Goal: Navigation & Orientation: Find specific page/section

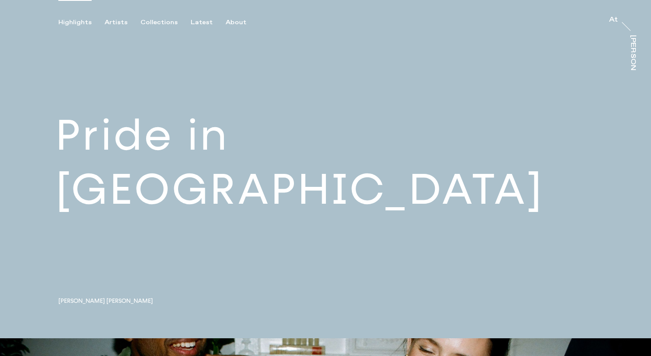
click at [228, 16] on div "Highlights Artists Collections Latest About At At [PERSON_NAME]" at bounding box center [327, 13] width 654 height 26
click at [233, 23] on div "About" at bounding box center [236, 23] width 21 height 8
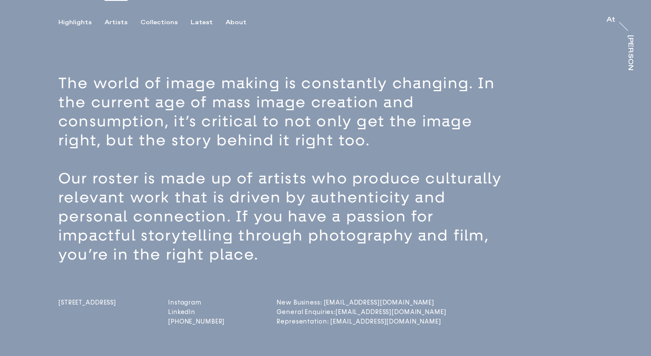
click at [119, 23] on div "Artists" at bounding box center [116, 23] width 23 height 8
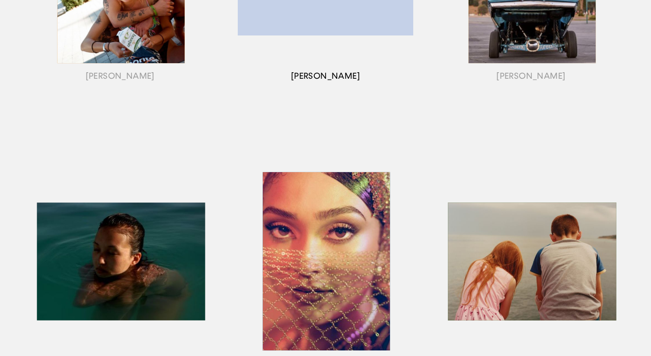
scroll to position [284, 0]
